Goal: Information Seeking & Learning: Find specific page/section

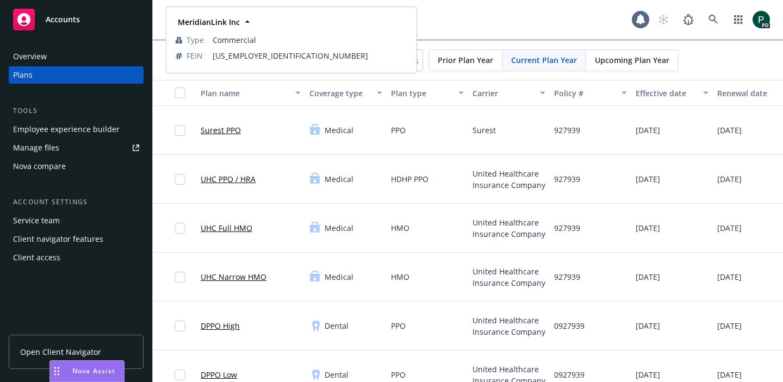
click at [446, 28] on div "MeridianLink Inc MeridianLink Inc MeridianLink Inc Type Commercial FEIN [US_EMP…" at bounding box center [399, 20] width 466 height 22
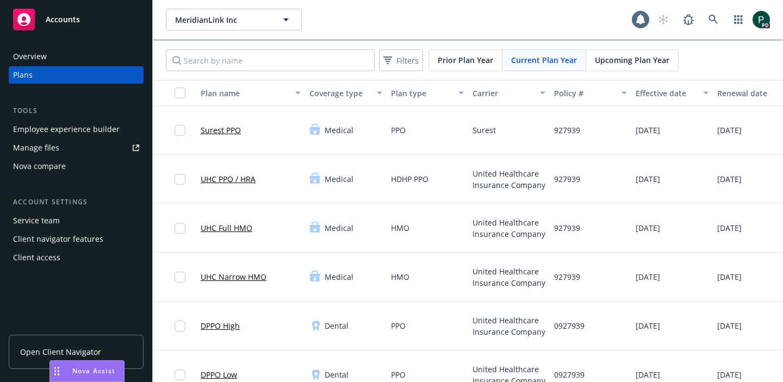
click at [286, 20] on div "MeridianLink Inc" at bounding box center [291, 25] width 236 height 16
click at [441, 21] on div "MeridianLink Inc MeridianLink Inc MeridianLink Inc Type Commercial FEIN [US_EMP…" at bounding box center [399, 20] width 466 height 22
click at [202, 14] on div "MeridianLink Inc MeridianLink Inc Type Commercial FEIN [US_EMPLOYER_IDENTIFICAT…" at bounding box center [234, 20] width 136 height 22
click at [152, 15] on div "Accounts" at bounding box center [76, 17] width 152 height 35
click at [185, 20] on span "MeridianLink Inc" at bounding box center [222, 19] width 94 height 11
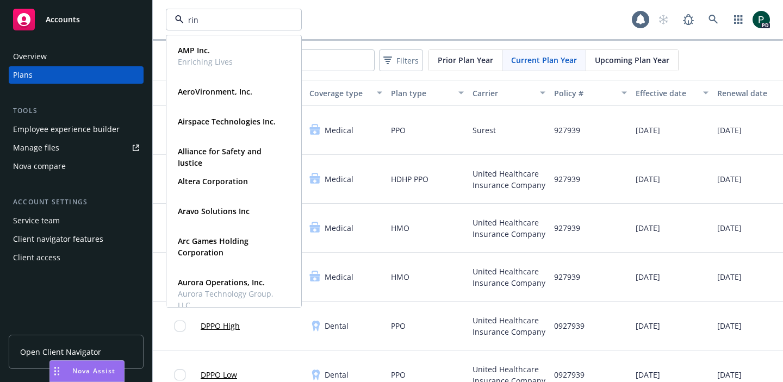
type input "ring"
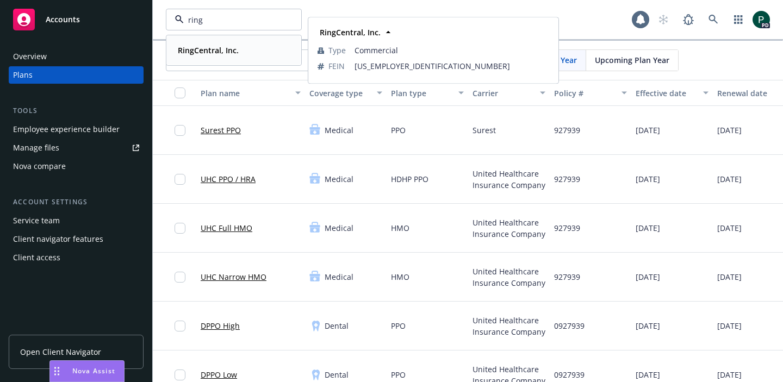
click at [211, 45] on strong "RingCentral, Inc." at bounding box center [208, 50] width 61 height 10
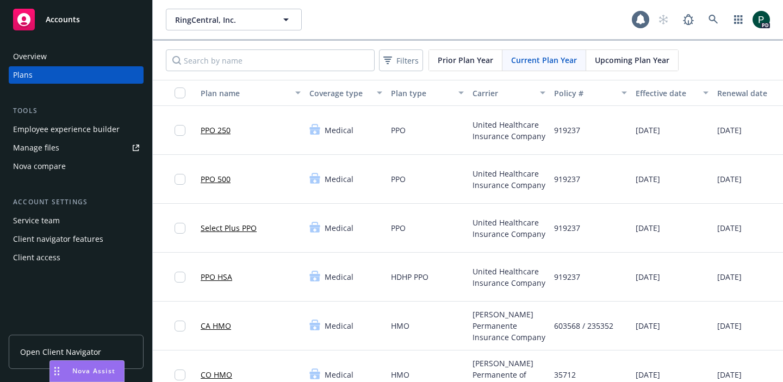
click at [49, 54] on div "Overview" at bounding box center [76, 56] width 126 height 17
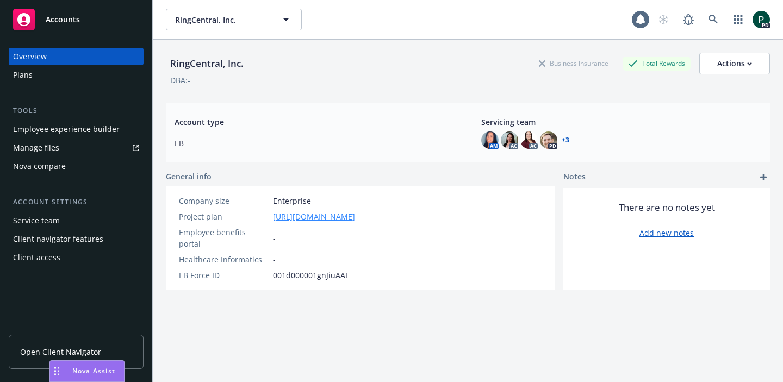
click at [355, 216] on link "[URL][DOMAIN_NAME]" at bounding box center [314, 216] width 82 height 11
